Goal: Navigation & Orientation: Find specific page/section

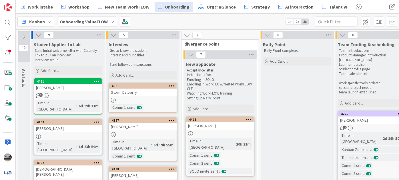
scroll to position [21, 0]
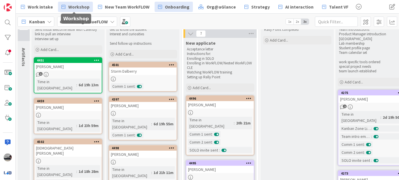
click at [69, 9] on span "Workshop" at bounding box center [78, 6] width 21 height 7
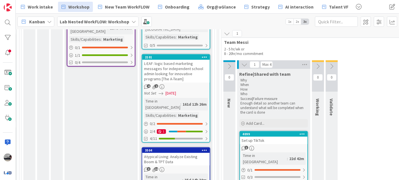
scroll to position [285, 344]
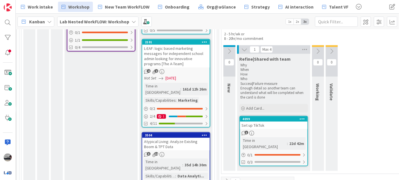
click at [179, 138] on div "Atypical Living: Analyze Existing Boom & TPT Data" at bounding box center [175, 144] width 67 height 13
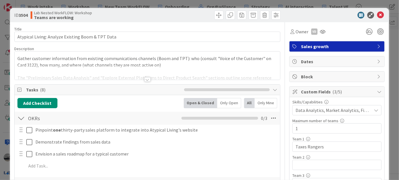
click at [147, 80] on div at bounding box center [147, 79] width 6 height 5
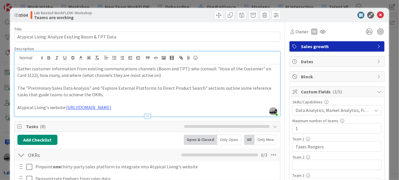
click at [148, 107] on p "Atypical Living's website: [URL][DOMAIN_NAME]" at bounding box center [146, 107] width 259 height 7
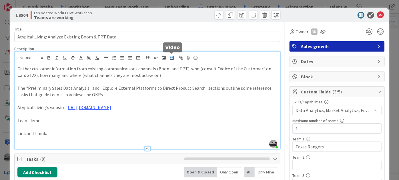
click at [170, 57] on rect "button" at bounding box center [171, 57] width 3 height 3
paste input "[URL][DOMAIN_NAME]"
type input "[URL][DOMAIN_NAME]"
click at [82, 151] on link at bounding box center [81, 151] width 13 height 4
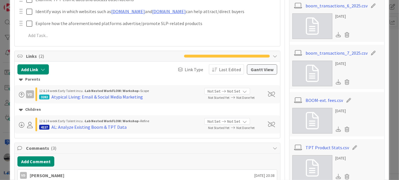
scroll to position [446, 0]
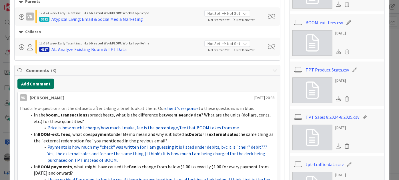
click at [44, 81] on button "Add Comment" at bounding box center [35, 84] width 37 height 10
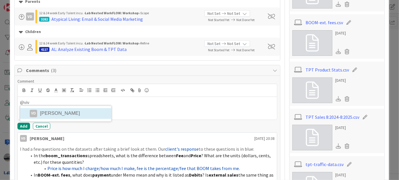
click at [50, 114] on li "[PERSON_NAME]" at bounding box center [65, 113] width 91 height 11
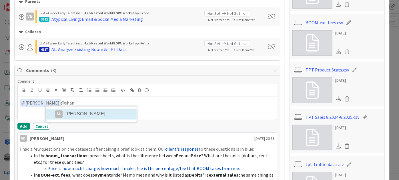
click at [85, 114] on li "SL [PERSON_NAME]" at bounding box center [91, 114] width 91 height 11
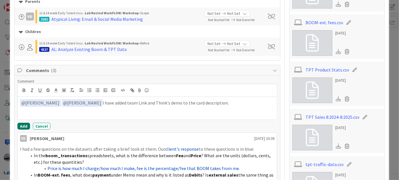
click at [18, 126] on button "Add" at bounding box center [23, 126] width 13 height 7
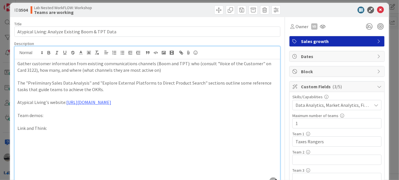
scroll to position [0, 0]
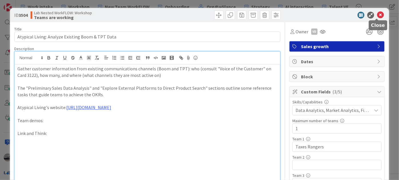
click at [378, 13] on icon at bounding box center [380, 15] width 7 height 7
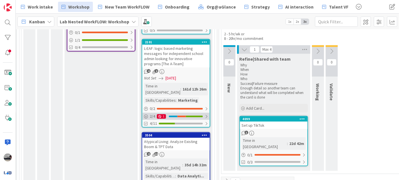
click at [204, 114] on div at bounding box center [205, 116] width 3 height 5
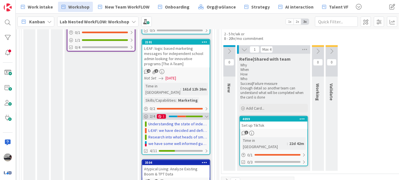
click at [160, 115] on icon at bounding box center [159, 116] width 3 height 3
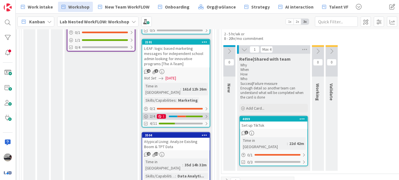
click at [160, 115] on icon at bounding box center [159, 116] width 3 height 3
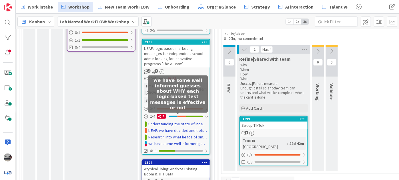
click at [166, 141] on link "we have some well informed guesses about WHY each logic-based test messages is …" at bounding box center [178, 144] width 60 height 6
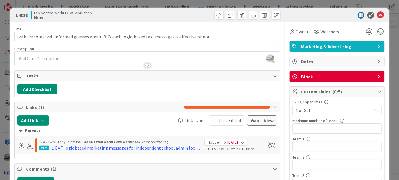
click at [377, 75] on icon at bounding box center [379, 77] width 5 height 5
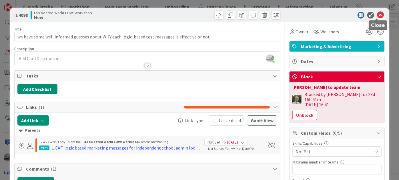
click at [377, 15] on icon at bounding box center [380, 15] width 7 height 7
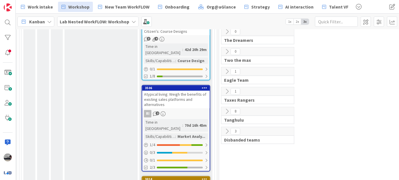
scroll to position [688, 344]
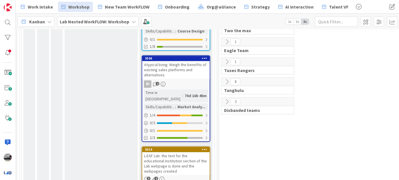
click at [91, 17] on div "Lab Nested WorkFLOW: Workshop" at bounding box center [97, 22] width 81 height 10
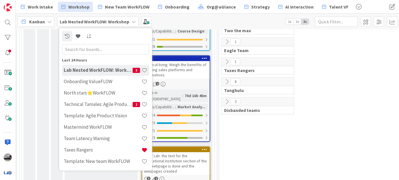
click at [93, 48] on input "text" at bounding box center [105, 49] width 87 height 10
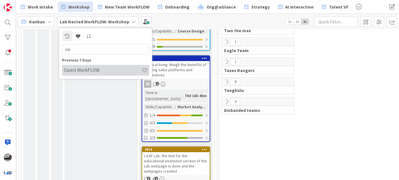
type input "six"
click at [90, 72] on h4 "Sixers WorkFLOW" at bounding box center [103, 70] width 78 height 6
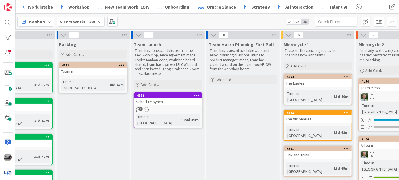
scroll to position [0, 45]
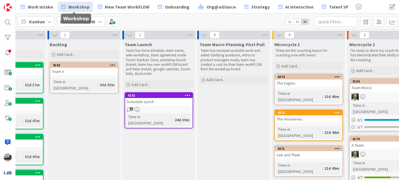
click at [81, 9] on span "Workshop" at bounding box center [78, 6] width 21 height 7
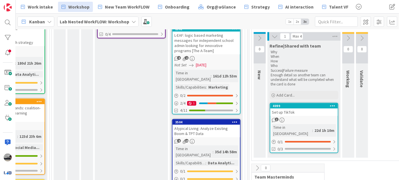
scroll to position [311, 313]
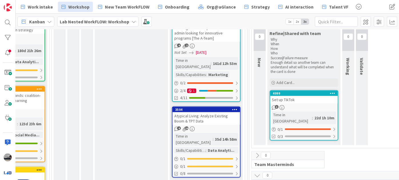
click at [206, 112] on div "Atypical Living: Analyze Existing Boom & TPT Data" at bounding box center [205, 118] width 67 height 13
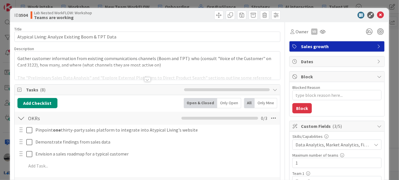
click at [144, 79] on div at bounding box center [147, 79] width 6 height 5
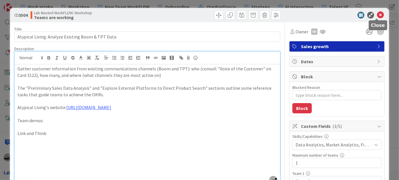
click at [377, 13] on icon at bounding box center [380, 15] width 7 height 7
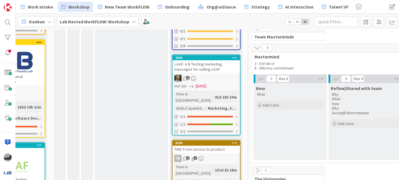
scroll to position [441, 313]
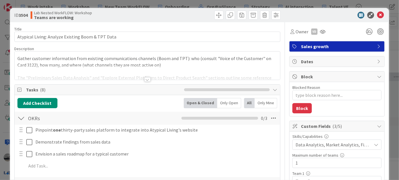
click at [372, 15] on div at bounding box center [333, 15] width 101 height 7
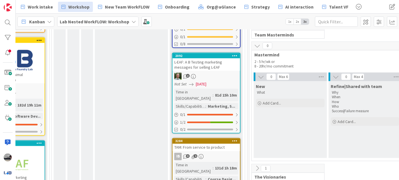
scroll to position [321, 313]
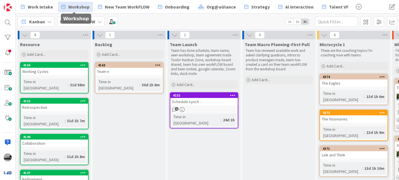
click at [78, 9] on span "Workshop" at bounding box center [78, 6] width 21 height 7
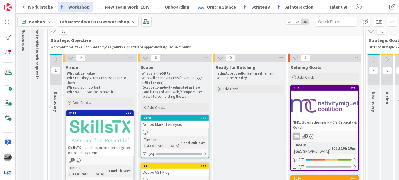
scroll to position [52, 0]
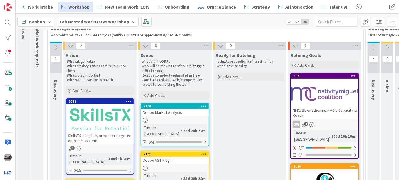
click at [314, 96] on div at bounding box center [324, 94] width 67 height 26
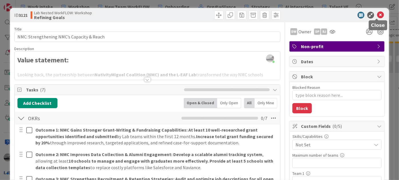
click at [377, 15] on icon at bounding box center [380, 15] width 7 height 7
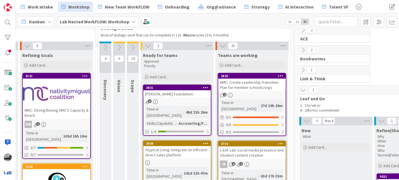
scroll to position [52, 281]
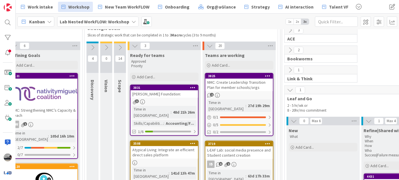
click at [242, 86] on div "NMC: Create Leadership Transition Plan for member schools/orgs" at bounding box center [238, 85] width 67 height 13
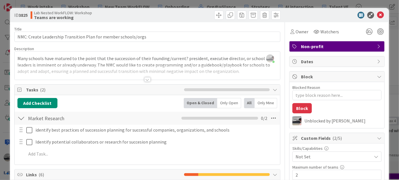
click at [144, 81] on div at bounding box center [147, 79] width 6 height 5
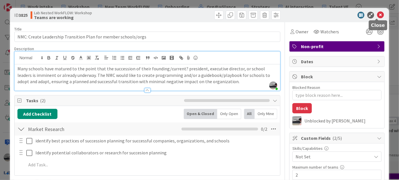
click at [377, 15] on icon at bounding box center [380, 15] width 7 height 7
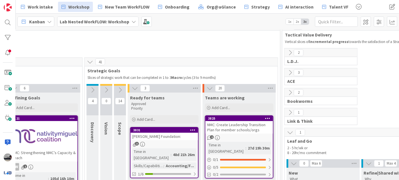
scroll to position [0, 281]
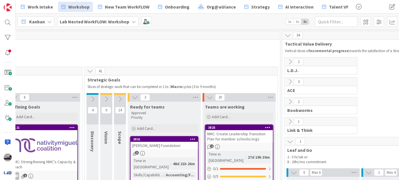
click at [91, 71] on icon at bounding box center [90, 71] width 6 height 6
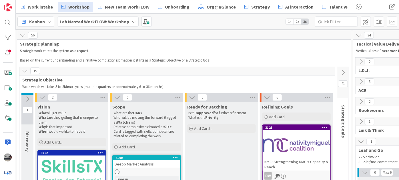
scroll to position [0, 0]
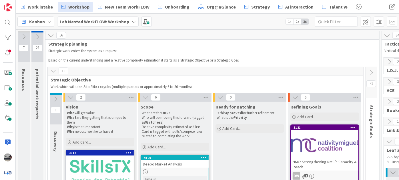
click at [52, 71] on icon at bounding box center [53, 71] width 6 height 6
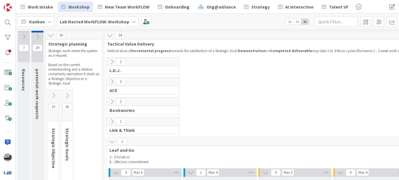
click at [112, 141] on icon at bounding box center [112, 142] width 6 height 6
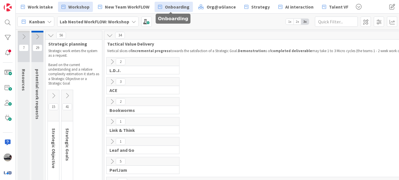
click at [174, 8] on span "Onboarding" at bounding box center [177, 6] width 25 height 7
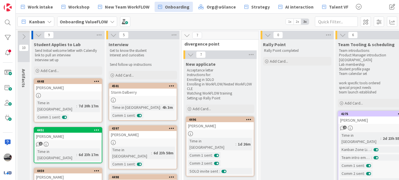
click at [75, 133] on div "[PERSON_NAME]" at bounding box center [67, 136] width 67 height 7
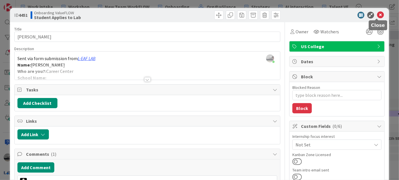
click at [377, 13] on icon at bounding box center [380, 15] width 7 height 7
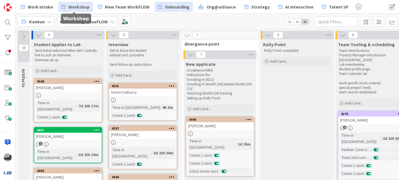
click at [84, 3] on span "Workshop" at bounding box center [78, 6] width 21 height 7
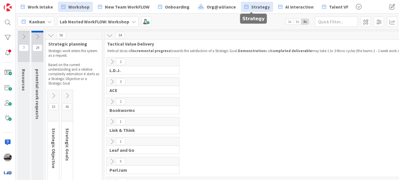
click at [253, 7] on span "Strategy" at bounding box center [260, 6] width 19 height 7
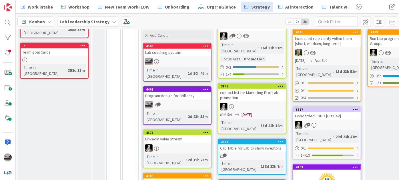
scroll to position [259, 0]
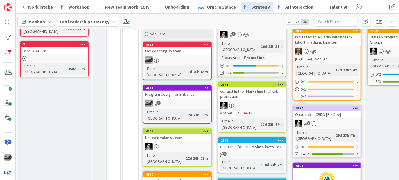
click at [190, 91] on div "Program design for Brilliancy" at bounding box center [176, 94] width 67 height 7
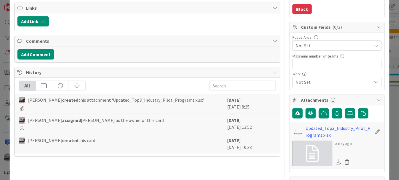
scroll to position [132, 0]
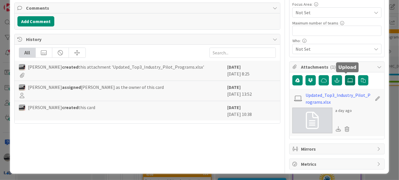
click at [345, 79] on label at bounding box center [350, 80] width 10 height 10
click at [345, 75] on input "file" at bounding box center [345, 75] width 0 height 0
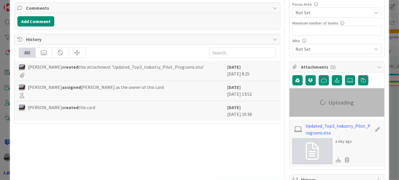
type textarea "x"
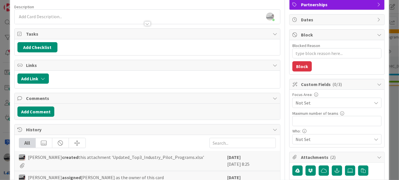
scroll to position [0, 0]
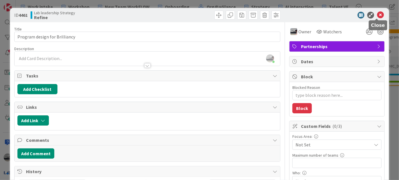
click at [377, 18] on icon at bounding box center [380, 15] width 7 height 7
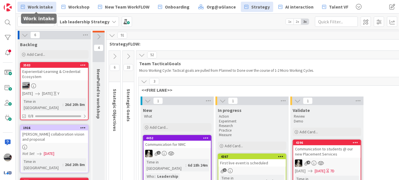
click at [38, 6] on span "Work intake" at bounding box center [40, 6] width 25 height 7
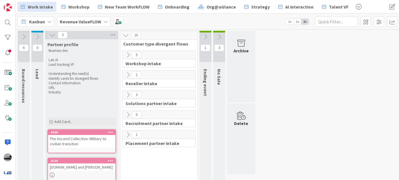
click at [127, 53] on icon at bounding box center [128, 55] width 6 height 6
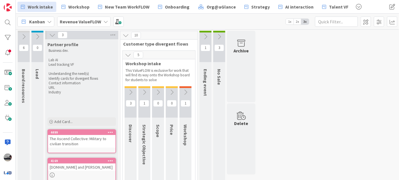
click at [186, 91] on icon at bounding box center [185, 92] width 6 height 6
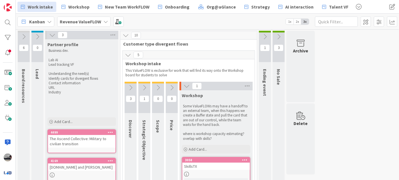
click at [143, 86] on icon at bounding box center [144, 88] width 6 height 6
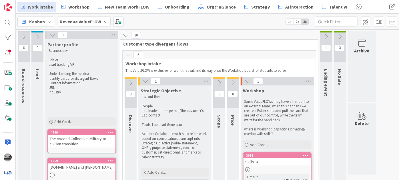
click at [126, 83] on button at bounding box center [130, 83] width 12 height 9
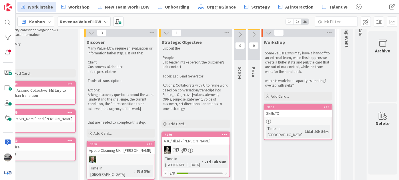
scroll to position [0, 44]
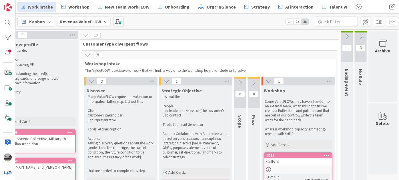
click at [344, 36] on icon at bounding box center [346, 37] width 6 height 6
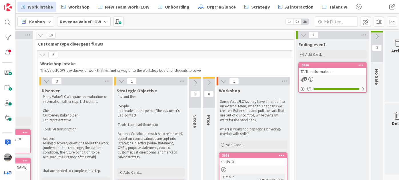
scroll to position [0, 105]
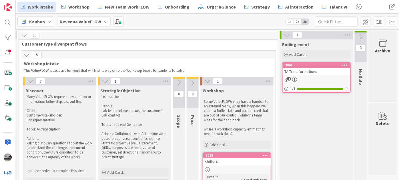
click at [357, 34] on icon at bounding box center [360, 37] width 6 height 6
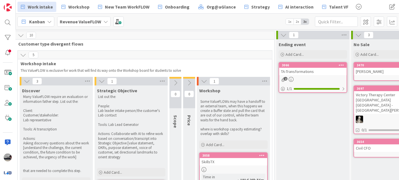
click at [283, 36] on icon at bounding box center [283, 35] width 6 height 6
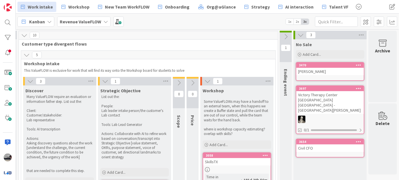
click at [297, 34] on icon at bounding box center [300, 35] width 6 height 6
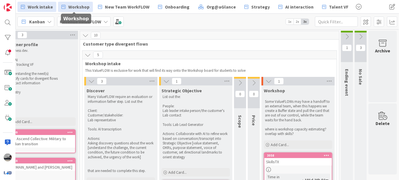
click at [82, 8] on span "Workshop" at bounding box center [78, 6] width 21 height 7
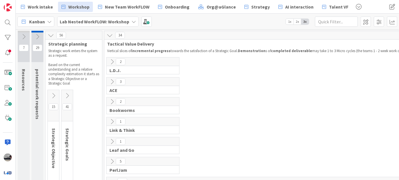
click at [53, 93] on icon at bounding box center [53, 96] width 6 height 6
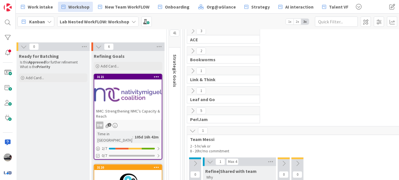
scroll to position [0, 196]
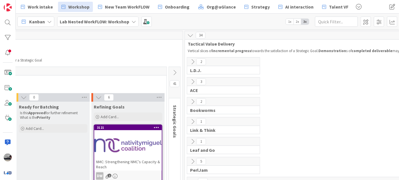
click at [174, 72] on icon at bounding box center [174, 73] width 6 height 6
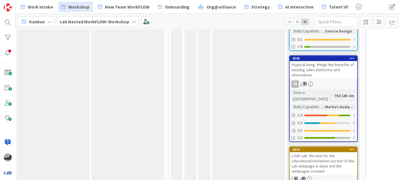
scroll to position [661, 196]
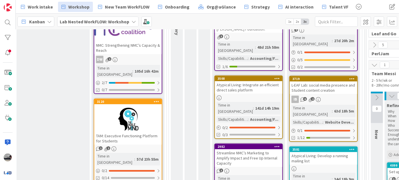
scroll to position [53, 196]
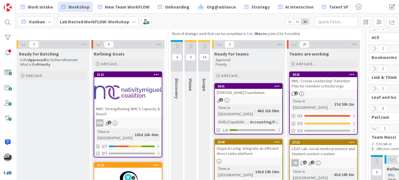
click at [203, 43] on icon at bounding box center [204, 46] width 6 height 6
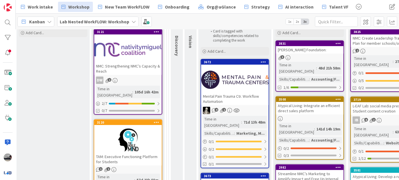
scroll to position [27, 196]
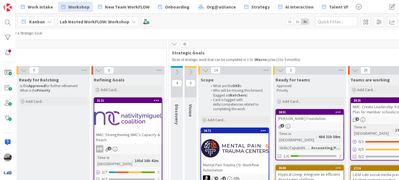
click at [178, 71] on icon at bounding box center [177, 72] width 6 height 6
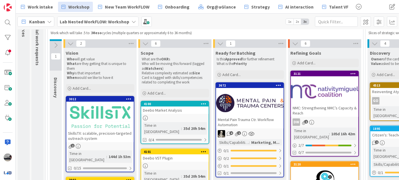
scroll to position [0, 0]
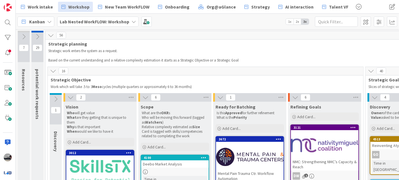
click at [38, 36] on icon at bounding box center [37, 37] width 6 height 6
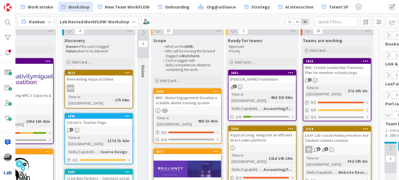
scroll to position [0, 366]
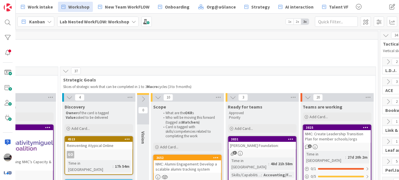
click at [70, 96] on icon at bounding box center [69, 97] width 6 height 6
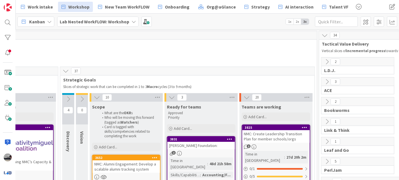
click at [97, 97] on icon at bounding box center [97, 97] width 6 height 6
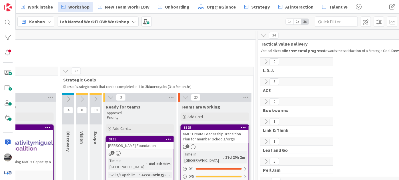
click at [109, 96] on icon at bounding box center [110, 97] width 6 height 6
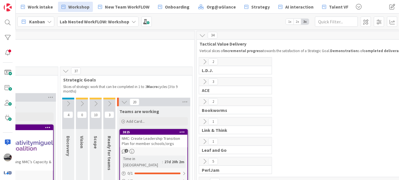
click at [122, 100] on icon at bounding box center [124, 102] width 6 height 6
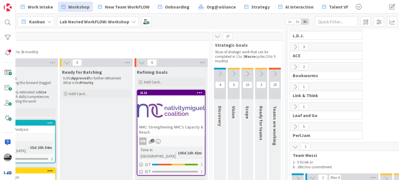
scroll to position [0, 214]
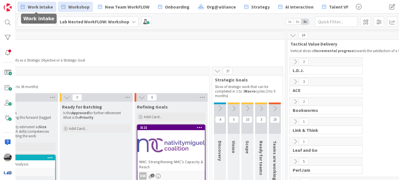
click at [43, 5] on span "Work intake" at bounding box center [40, 6] width 25 height 7
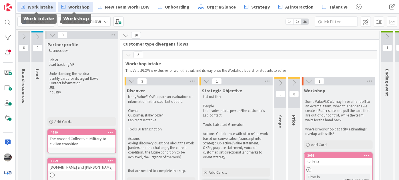
click at [82, 7] on span "Workshop" at bounding box center [78, 6] width 21 height 7
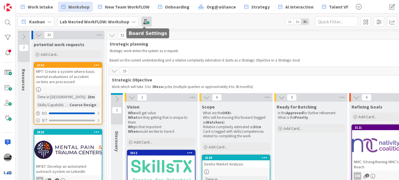
click at [143, 22] on span at bounding box center [146, 22] width 10 height 10
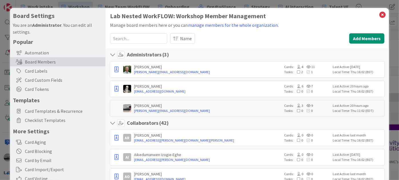
click at [122, 39] on input at bounding box center [138, 38] width 57 height 10
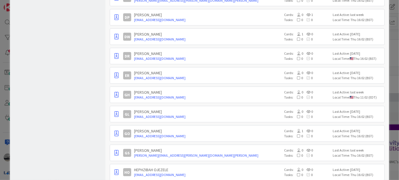
scroll to position [259, 0]
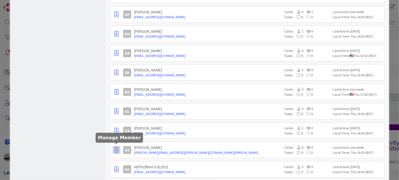
type input "g"
click at [117, 148] on icon "button" at bounding box center [116, 151] width 4 height 6
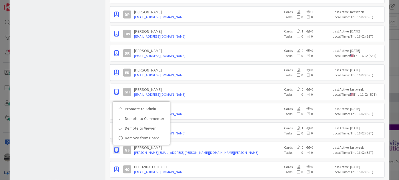
click at [206, 147] on div "[PERSON_NAME]" at bounding box center [207, 147] width 147 height 5
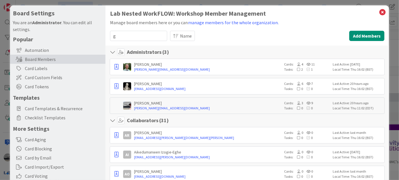
scroll to position [0, 0]
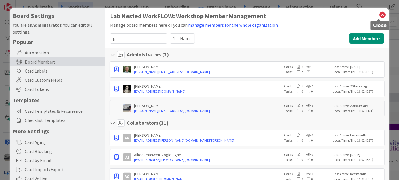
click at [378, 14] on icon at bounding box center [381, 15] width 7 height 8
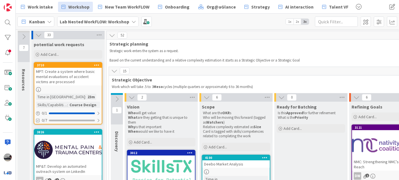
click at [131, 98] on icon at bounding box center [131, 97] width 6 height 6
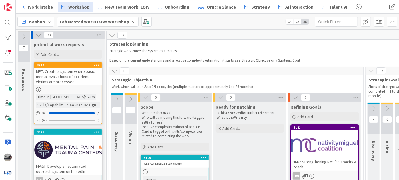
click at [145, 96] on icon at bounding box center [145, 97] width 6 height 6
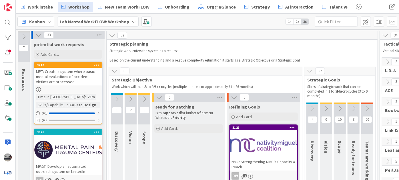
click at [159, 98] on icon at bounding box center [159, 97] width 6 height 6
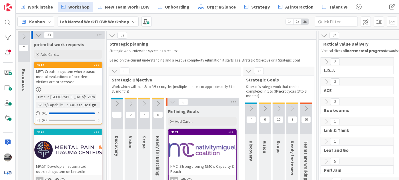
click at [174, 101] on icon at bounding box center [173, 102] width 6 height 6
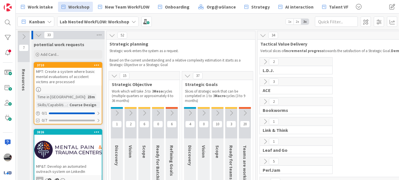
click at [244, 112] on icon at bounding box center [244, 113] width 6 height 6
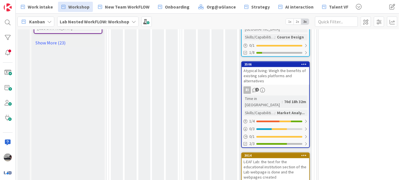
scroll to position [665, 0]
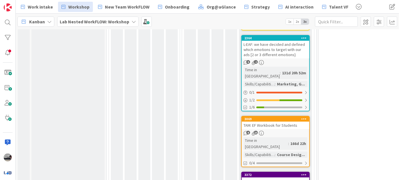
scroll to position [1106, 0]
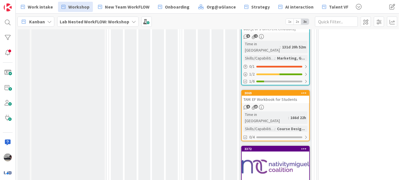
click at [266, 154] on div at bounding box center [274, 167] width 67 height 26
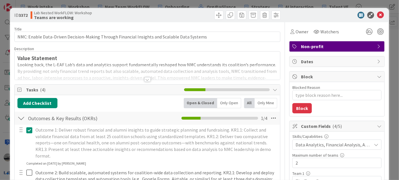
type textarea "x"
click at [377, 15] on icon at bounding box center [380, 15] width 7 height 7
